Goal: Navigation & Orientation: Find specific page/section

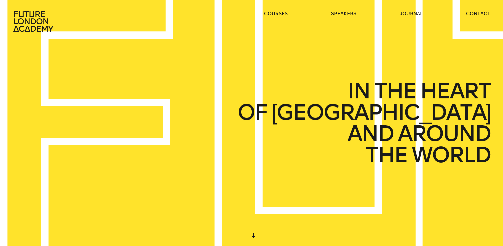
scroll to position [1, 0]
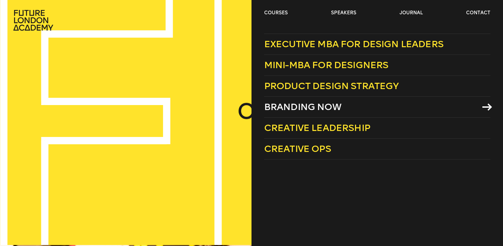
click at [278, 106] on span "Branding Now" at bounding box center [302, 106] width 77 height 11
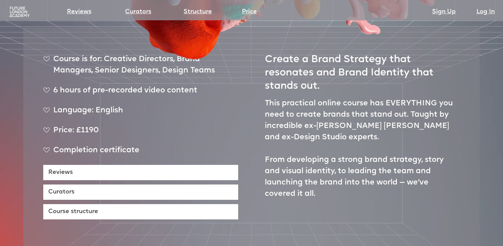
scroll to position [273, 0]
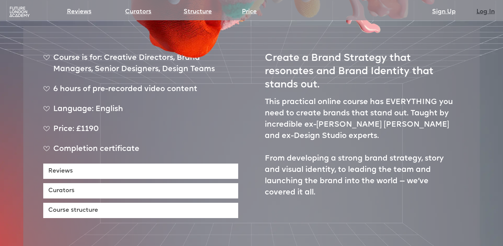
click at [487, 12] on link "Log In" at bounding box center [485, 11] width 18 height 9
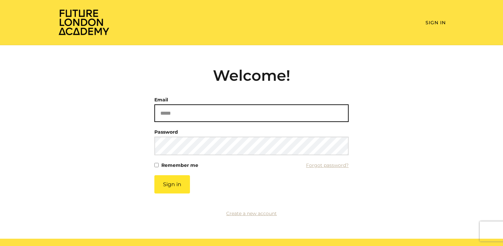
click at [246, 114] on input "Email" at bounding box center [251, 113] width 194 height 18
type input "**********"
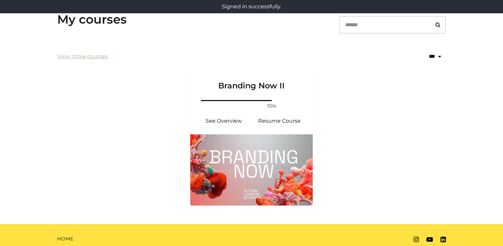
scroll to position [117, 0]
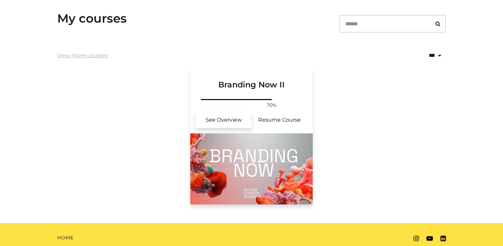
click at [219, 121] on link "See Overview" at bounding box center [223, 120] width 56 height 16
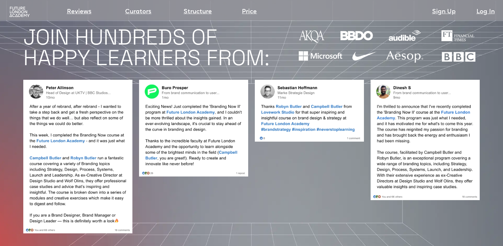
scroll to position [570, 0]
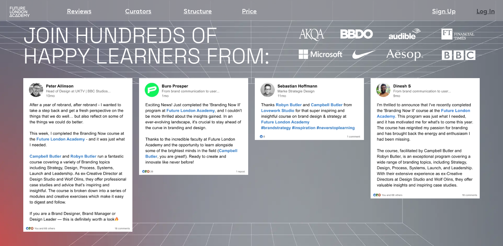
click at [488, 12] on link "Log In" at bounding box center [485, 11] width 18 height 9
